Goal: Navigation & Orientation: Find specific page/section

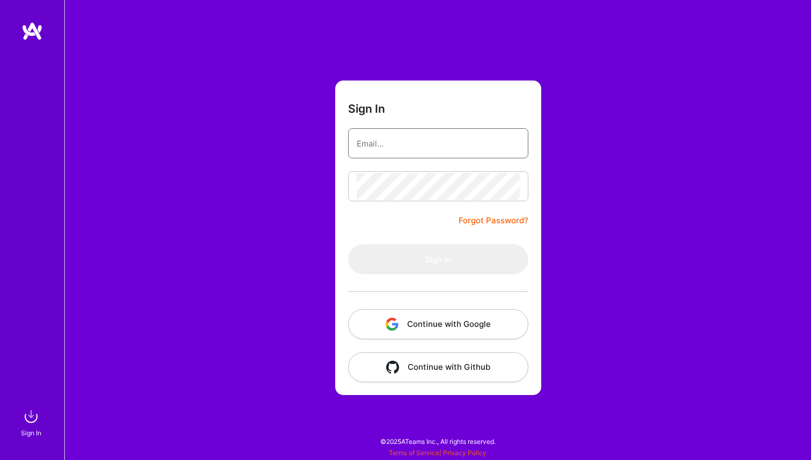
click at [387, 146] on input "email" at bounding box center [438, 143] width 163 height 27
type input "[EMAIL_ADDRESS][DOMAIN_NAME]"
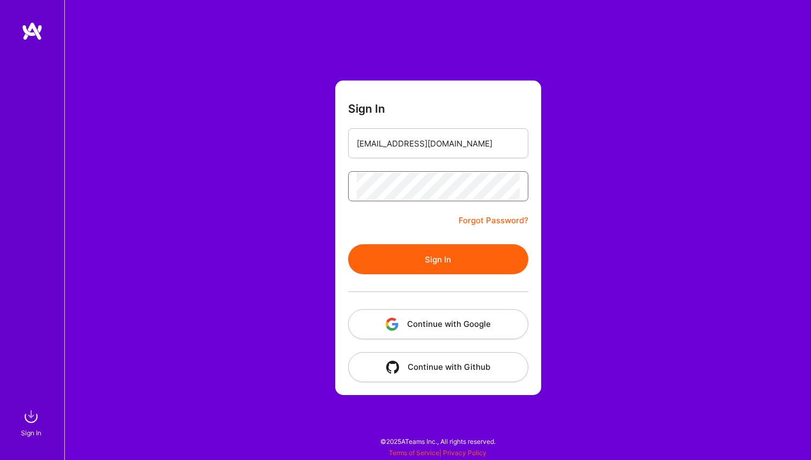
click at [348, 244] on button "Sign In" at bounding box center [438, 259] width 180 height 30
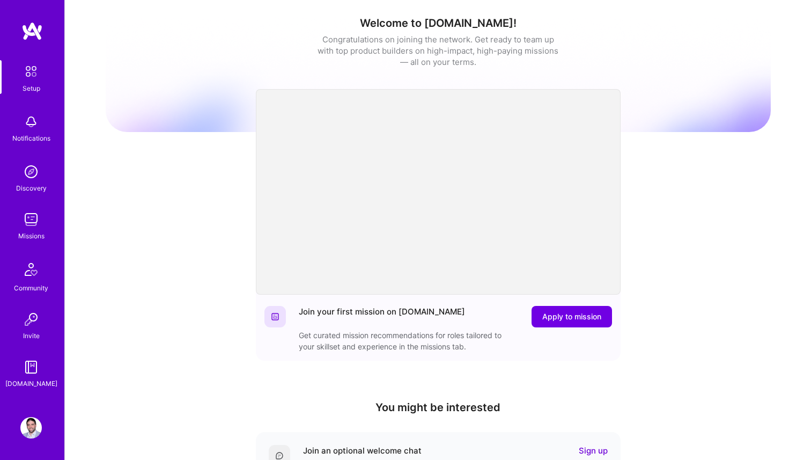
click at [31, 225] on img at bounding box center [30, 219] width 21 height 21
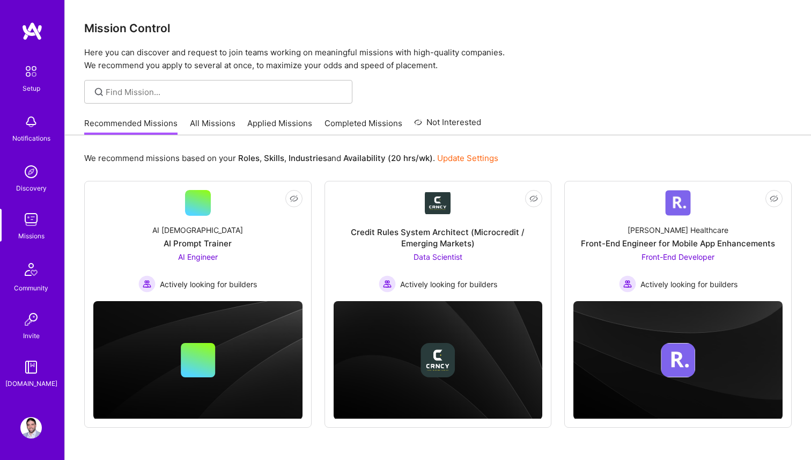
click at [212, 121] on link "All Missions" at bounding box center [213, 126] width 46 height 18
